Goal: Task Accomplishment & Management: Manage account settings

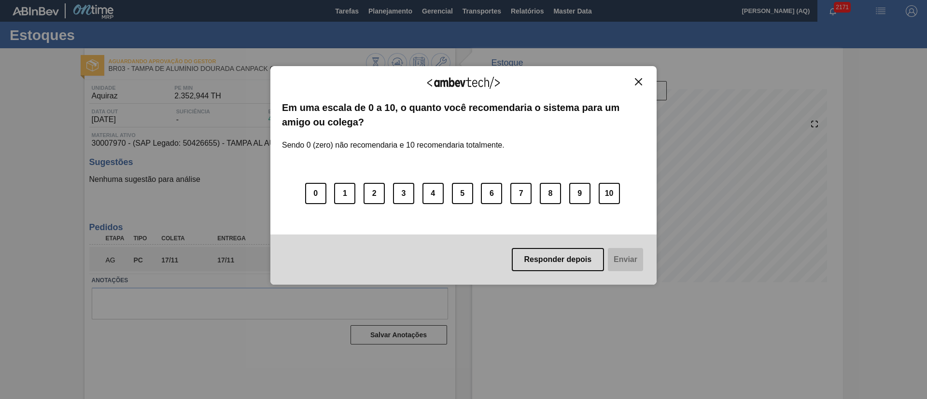
click at [640, 82] on img "Close" at bounding box center [638, 81] width 7 height 7
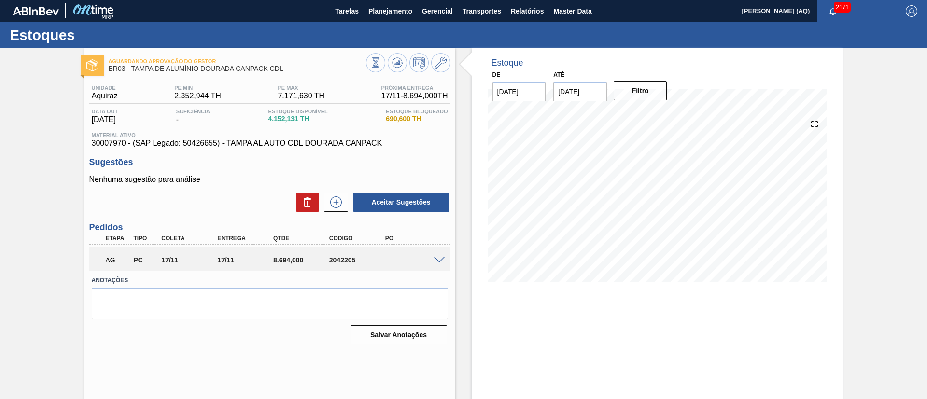
click at [440, 257] on span at bounding box center [440, 260] width 12 height 7
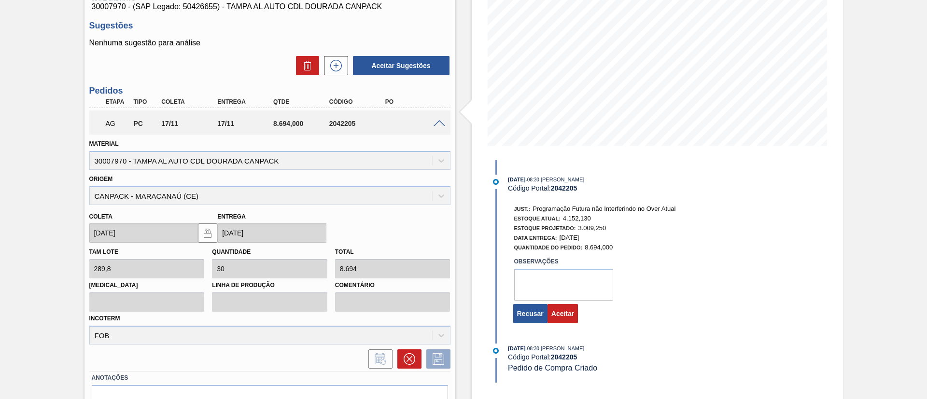
scroll to position [188, 0]
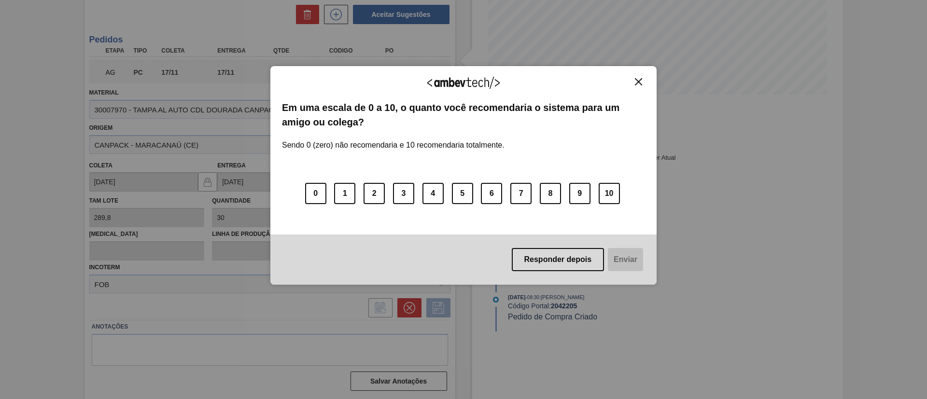
click at [638, 83] on img "Close" at bounding box center [638, 81] width 7 height 7
click at [639, 80] on img "Close" at bounding box center [638, 81] width 7 height 7
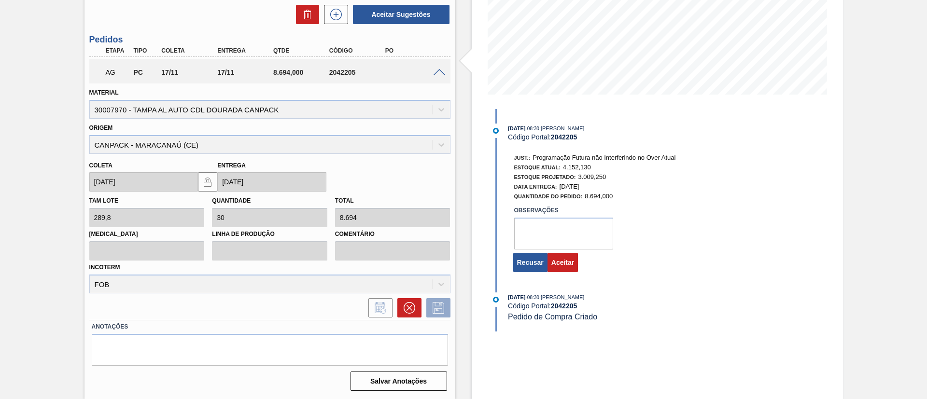
click at [71, 228] on div "Aguardando Aprovação do Gestor BR03 - [GEOGRAPHIC_DATA] DE ALUMÍNIO DOURADA CAN…" at bounding box center [463, 129] width 927 height 539
click at [565, 265] on button "Aceitar" at bounding box center [563, 262] width 30 height 19
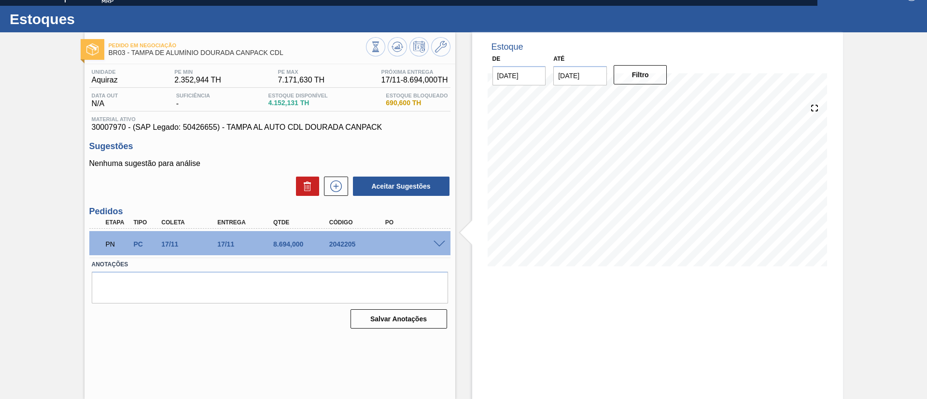
scroll to position [16, 0]
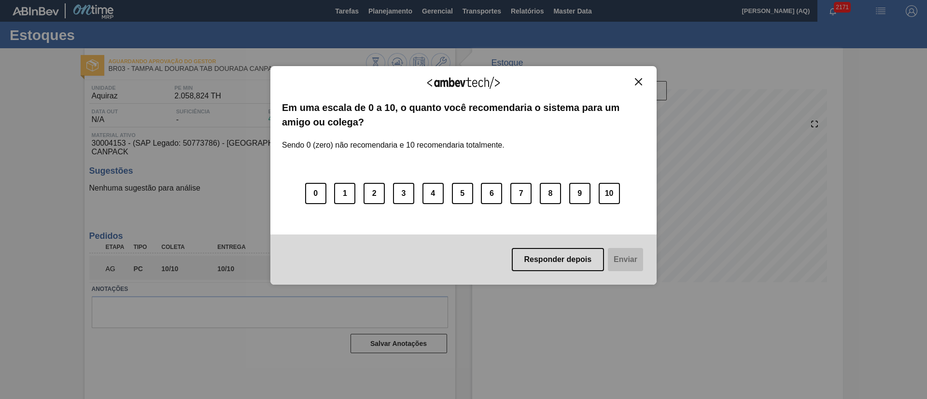
click at [634, 84] on button "Close" at bounding box center [638, 82] width 13 height 8
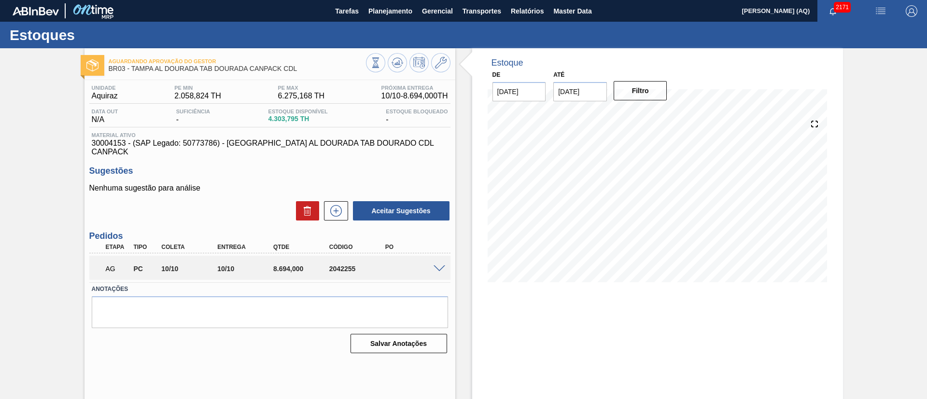
click at [438, 265] on div at bounding box center [440, 268] width 19 height 7
click at [439, 266] on span at bounding box center [440, 269] width 12 height 7
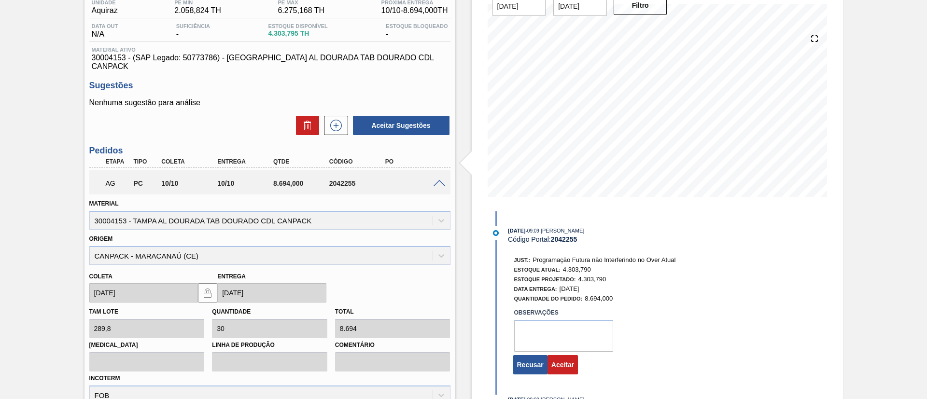
scroll to position [188, 0]
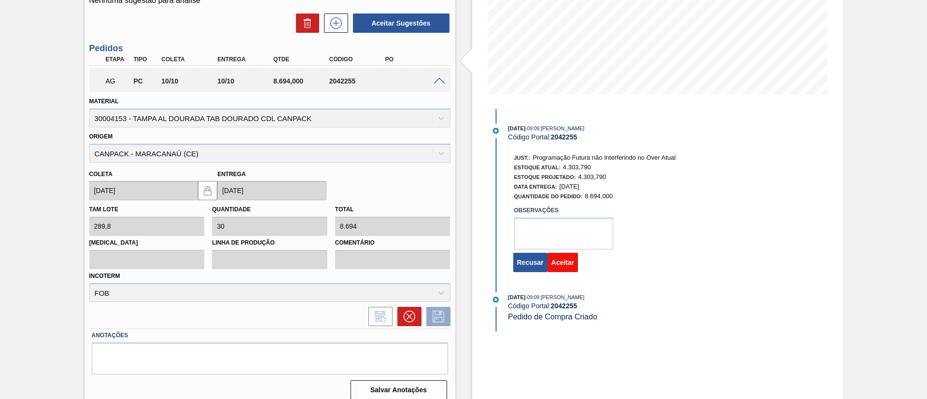
click at [574, 268] on button "Aceitar" at bounding box center [563, 262] width 30 height 19
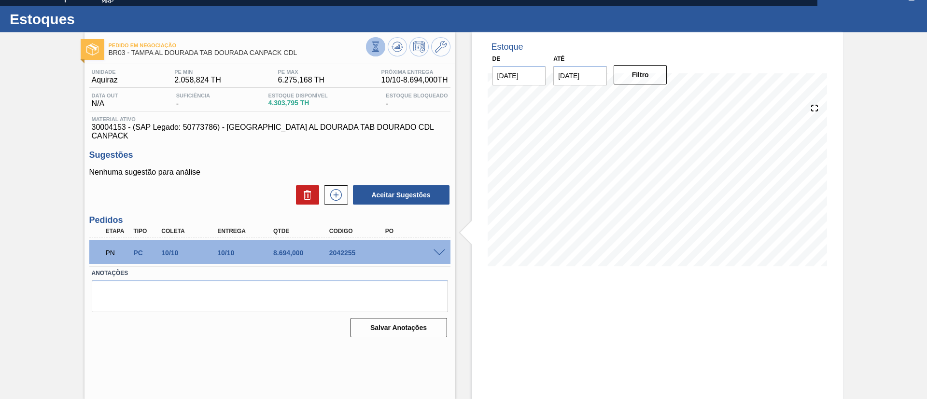
scroll to position [0, 0]
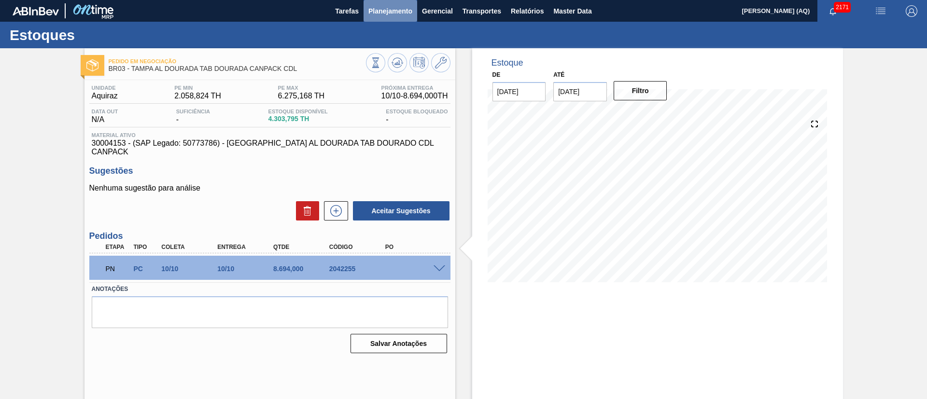
click at [380, 6] on span "Planejamento" at bounding box center [391, 11] width 44 height 12
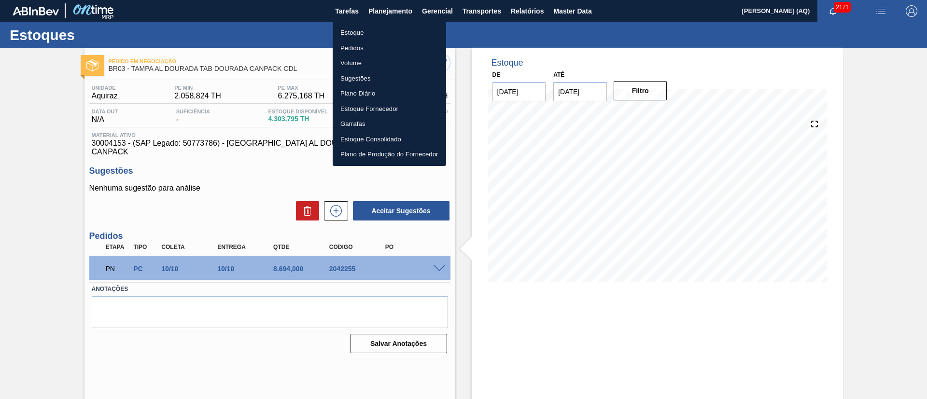
click at [369, 29] on li "Estoque" at bounding box center [390, 32] width 114 height 15
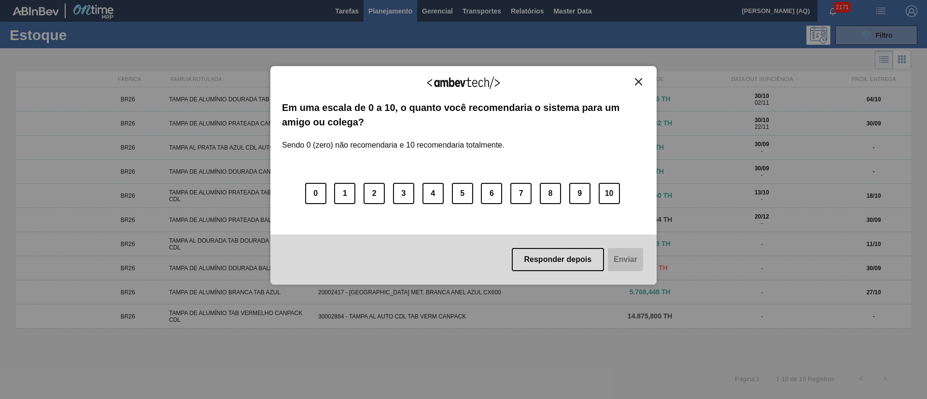
click at [641, 79] on img "Close" at bounding box center [638, 81] width 7 height 7
